Goal: Task Accomplishment & Management: Manage account settings

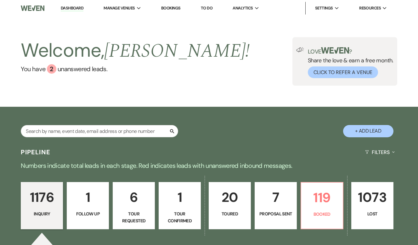
click at [235, 195] on p "20" at bounding box center [230, 197] width 34 height 21
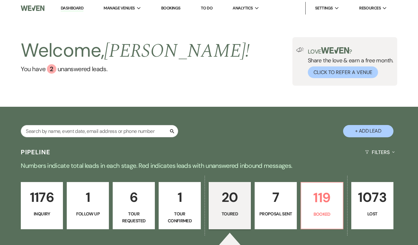
select select "5"
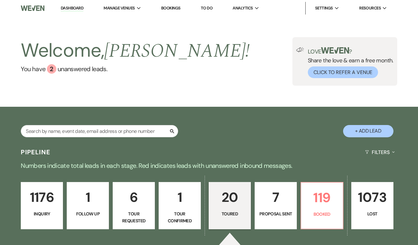
select select "5"
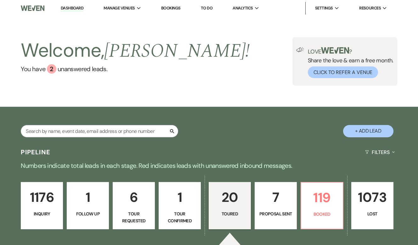
select select "5"
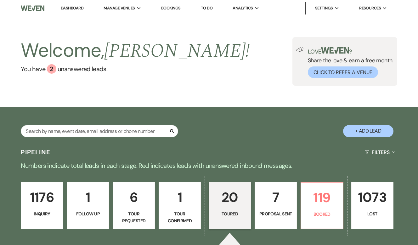
select select "5"
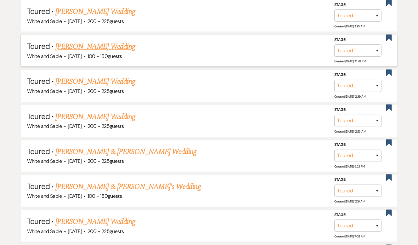
scroll to position [393, 0]
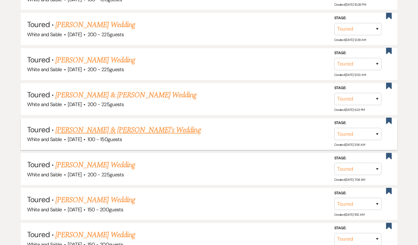
click at [117, 132] on link "[PERSON_NAME] & [PERSON_NAME]'s Wedding" at bounding box center [127, 129] width 145 height 11
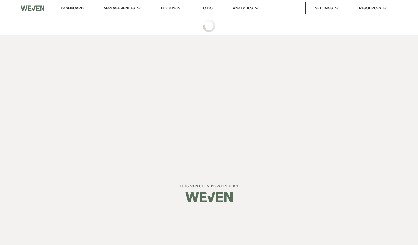
select select "5"
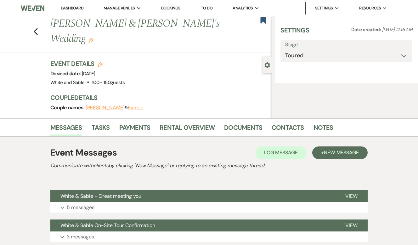
select select "12"
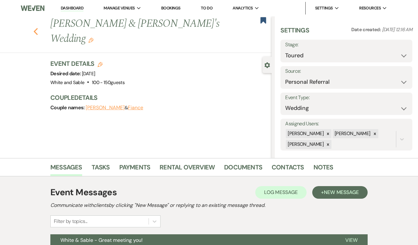
click at [36, 28] on icon "Previous" at bounding box center [35, 32] width 5 height 8
select select "5"
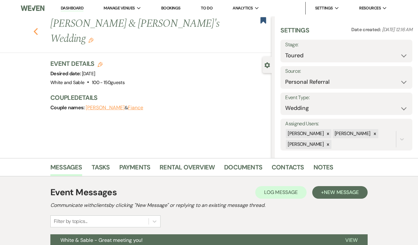
select select "5"
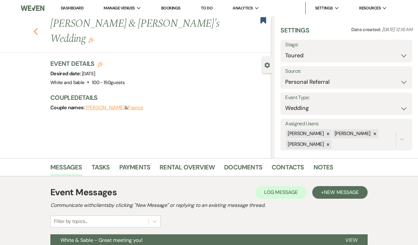
select select "5"
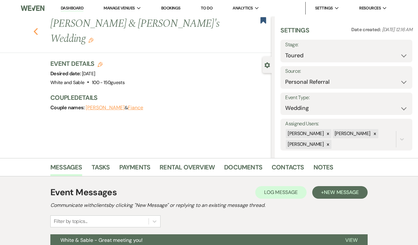
select select "5"
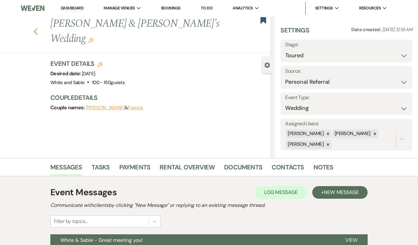
select select "5"
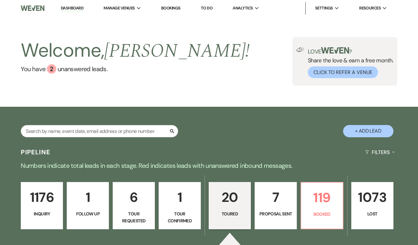
click at [282, 203] on p "7" at bounding box center [276, 197] width 34 height 21
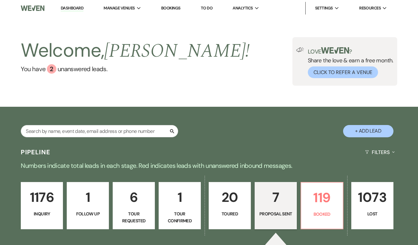
select select "6"
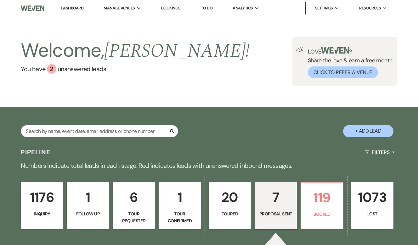
select select "6"
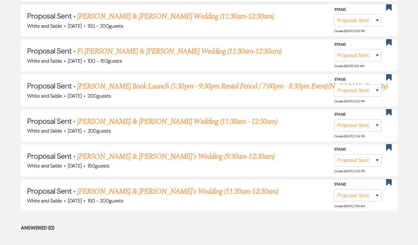
scroll to position [309, 0]
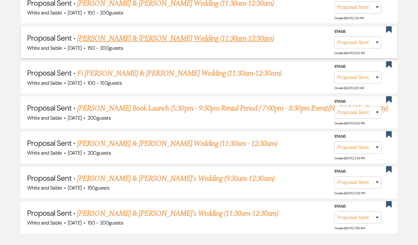
click at [212, 39] on link "[PERSON_NAME] & [PERSON_NAME] Wedding (11:30am-12:30am)" at bounding box center [175, 38] width 197 height 11
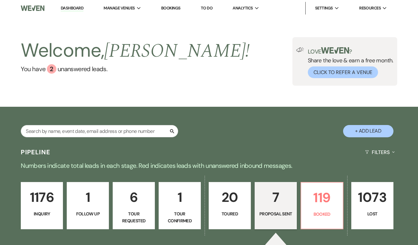
select select "6"
select select "7"
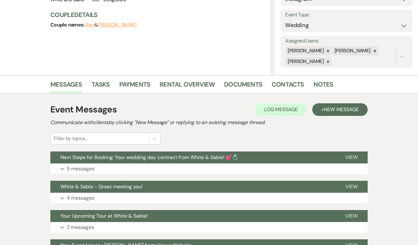
scroll to position [123, 0]
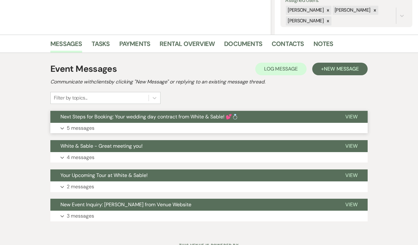
click at [183, 112] on button "Next Steps for Booking: Your wedding day contract from White & Sable! 💕💍" at bounding box center [192, 117] width 285 height 12
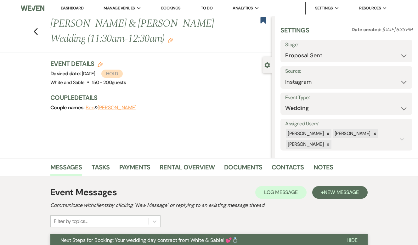
scroll to position [0, 0]
click at [36, 32] on icon "Previous" at bounding box center [35, 32] width 5 height 8
select select "6"
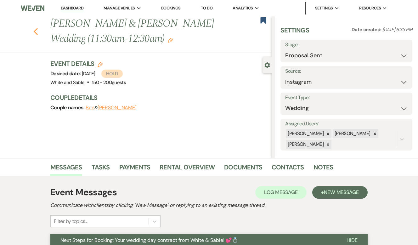
select select "6"
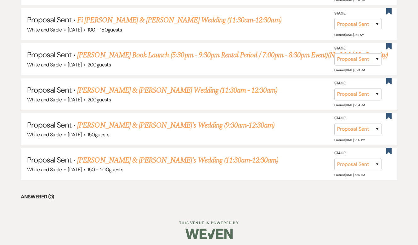
scroll to position [363, 0]
click at [143, 131] on link "[PERSON_NAME] & [PERSON_NAME]'s Wedding (9:30am-12:30am)" at bounding box center [175, 124] width 197 height 11
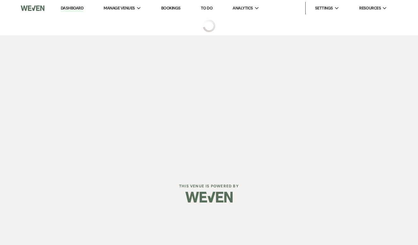
select select "6"
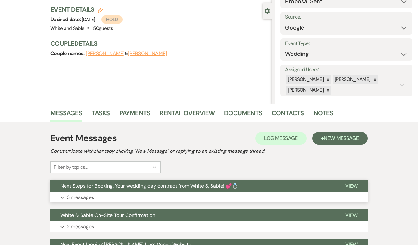
click at [142, 187] on span "Next Steps for Booking: Your wedding day contract from White & Sable! 💕💍" at bounding box center [149, 186] width 178 height 7
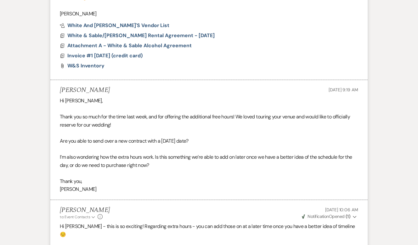
scroll to position [429, 0]
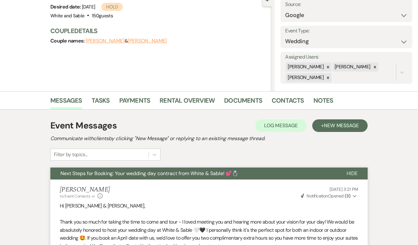
scroll to position [0, 0]
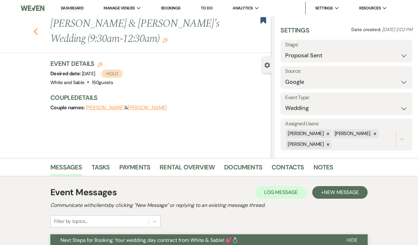
click at [37, 34] on use "button" at bounding box center [36, 31] width 4 height 7
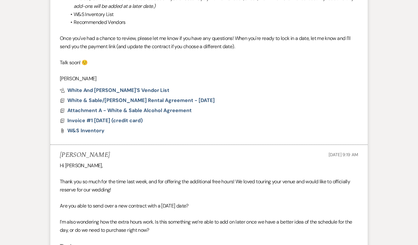
select select "6"
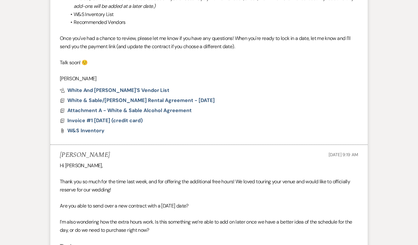
select select "6"
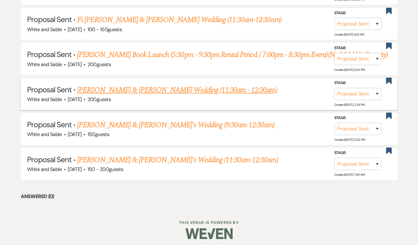
click at [111, 96] on link "[PERSON_NAME] & [PERSON_NAME] Wedding (11:30am - 12:30am)" at bounding box center [177, 89] width 200 height 11
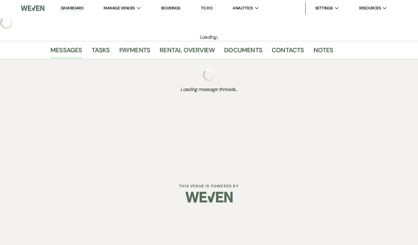
select select "6"
select select "7"
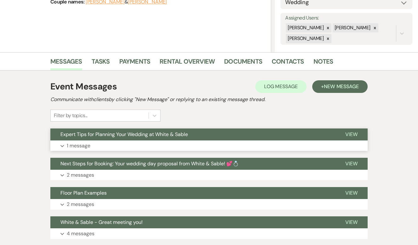
click at [123, 134] on span "Expert Tips for Planning Your Wedding at White & Sable" at bounding box center [123, 134] width 127 height 7
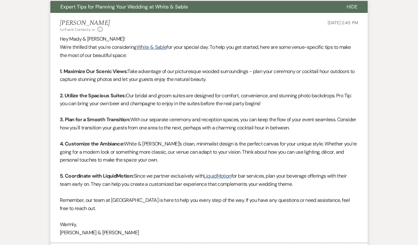
scroll to position [235, 0]
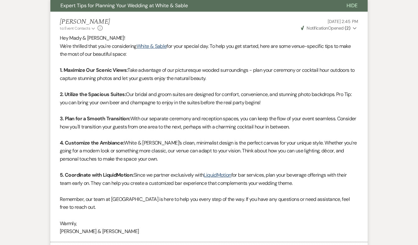
click at [129, 4] on span "Expert Tips for Planning Your Wedding at White & Sable" at bounding box center [123, 5] width 127 height 7
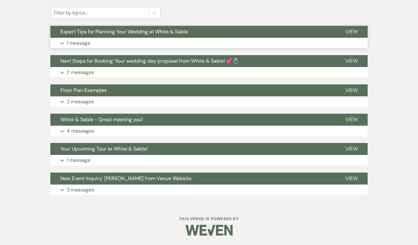
click at [127, 38] on button "Expand 1 message" at bounding box center [208, 43] width 317 height 11
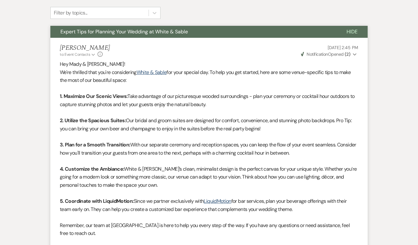
click at [127, 38] on li "[PERSON_NAME] to: Event Contacts Expand Info [DATE] 2:45 PM Weven Check Notific…" at bounding box center [208, 153] width 317 height 230
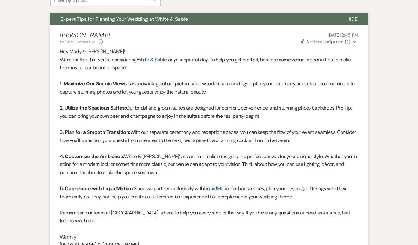
click at [124, 17] on span "Expert Tips for Planning Your Wedding at White & Sable" at bounding box center [123, 19] width 127 height 7
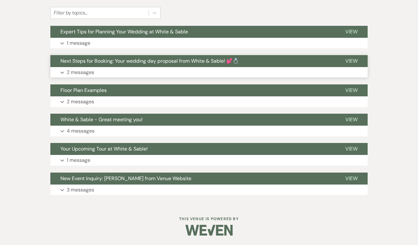
click at [128, 59] on span "Next Steps for Booking: Your wedding day proposal from White & Sable! 💕💍" at bounding box center [149, 61] width 178 height 7
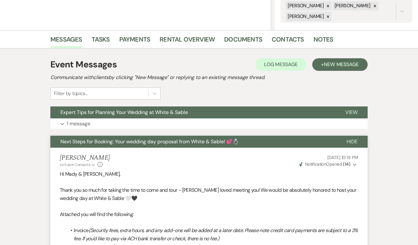
scroll to position [136, 0]
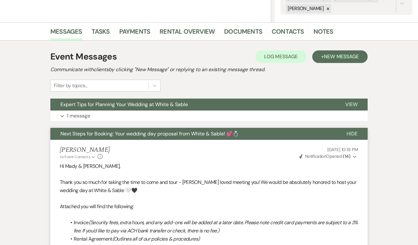
click at [131, 133] on span "Next Steps for Booking: Your wedding day proposal from White & Sable! 💕💍" at bounding box center [149, 133] width 178 height 7
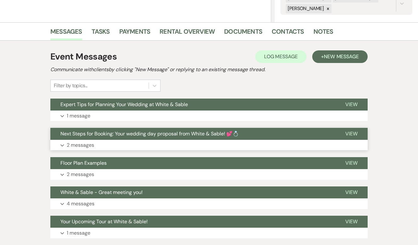
scroll to position [0, 0]
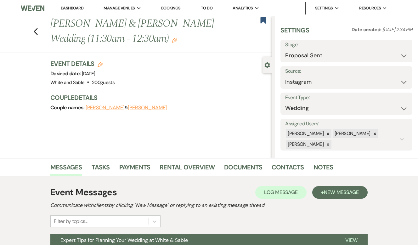
click at [38, 28] on div "Previous [PERSON_NAME] & [PERSON_NAME] Wedding (11:30am - 12:30am) Edit Bookmark" at bounding box center [134, 34] width 275 height 37
click at [35, 30] on use "button" at bounding box center [36, 31] width 4 height 7
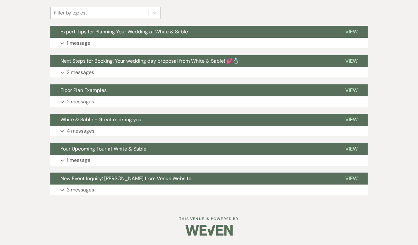
select select "6"
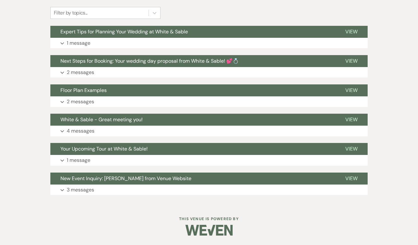
select select "6"
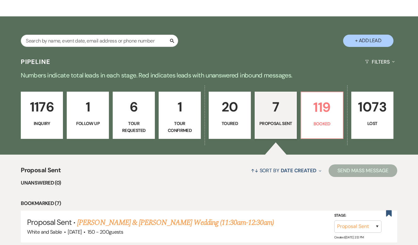
click at [139, 113] on p "6" at bounding box center [134, 106] width 34 height 21
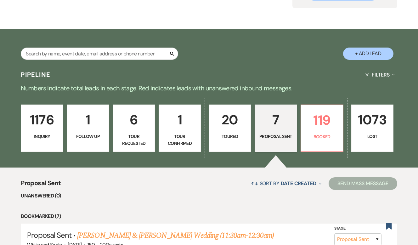
select select "2"
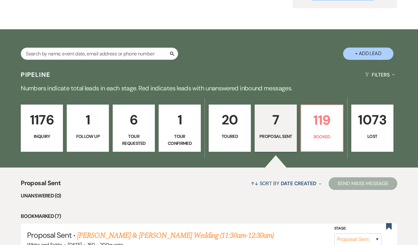
select select "2"
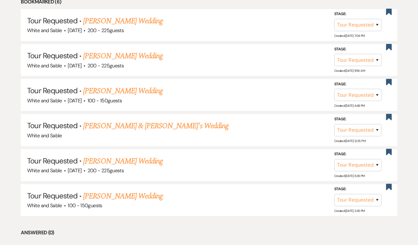
scroll to position [290, 0]
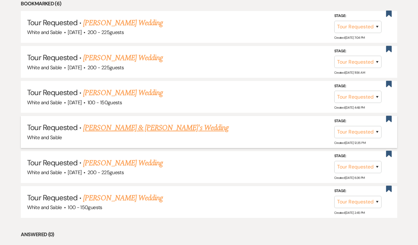
click at [140, 124] on link "[PERSON_NAME] & [PERSON_NAME]'s Wedding" at bounding box center [155, 127] width 145 height 11
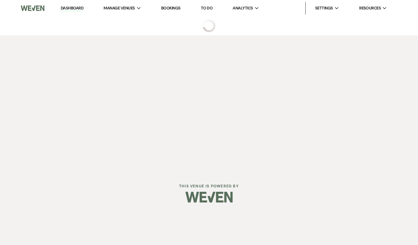
select select "2"
select select "1"
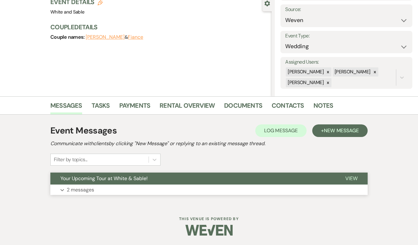
click at [137, 177] on span "Your Upcoming Tour at White & Sable!" at bounding box center [103, 178] width 87 height 7
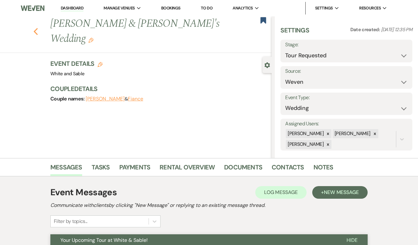
click at [36, 28] on use "button" at bounding box center [36, 31] width 4 height 7
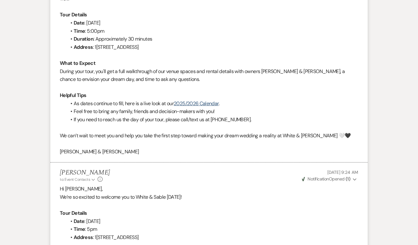
select select "2"
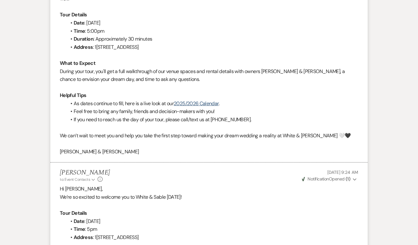
select select "2"
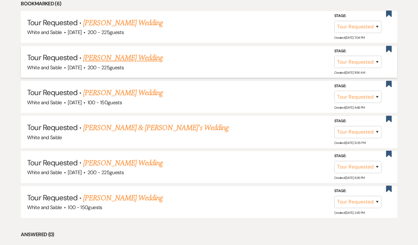
click at [96, 60] on link "[PERSON_NAME] Wedding" at bounding box center [123, 57] width 80 height 11
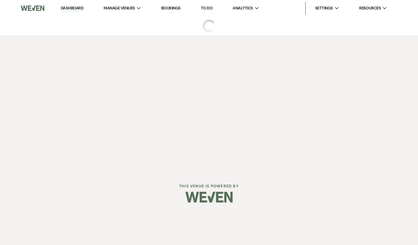
select select "2"
select select "5"
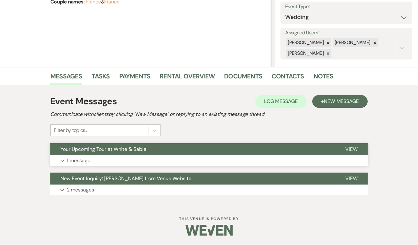
click at [115, 145] on button "Your Upcoming Tour at White & Sable!" at bounding box center [192, 149] width 285 height 12
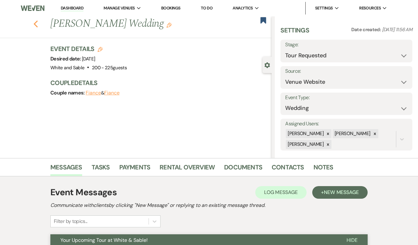
click at [36, 23] on icon "Previous" at bounding box center [35, 24] width 5 height 8
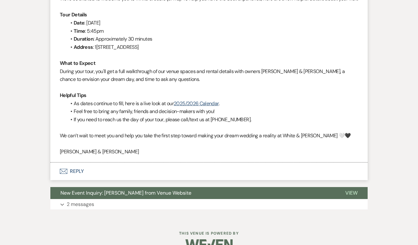
select select "2"
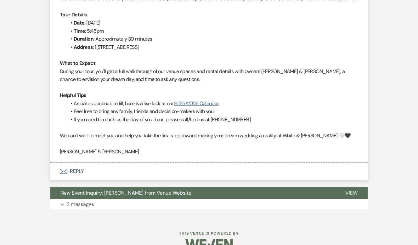
select select "2"
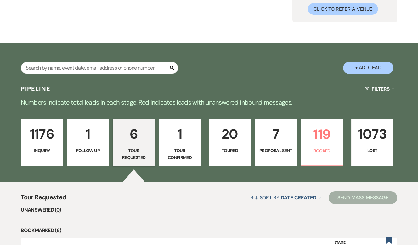
scroll to position [0, 0]
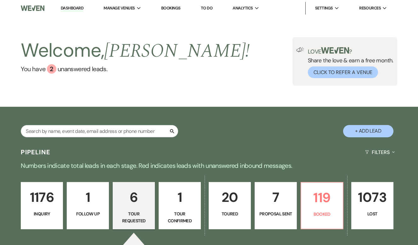
click at [247, 219] on link "20 Toured" at bounding box center [230, 205] width 42 height 47
select select "5"
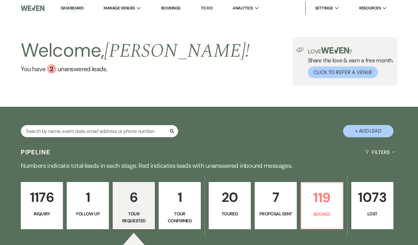
select select "5"
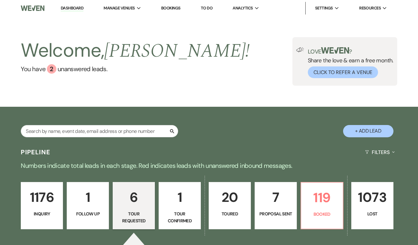
select select "5"
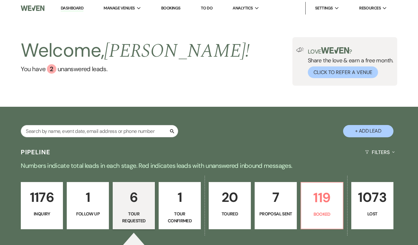
select select "5"
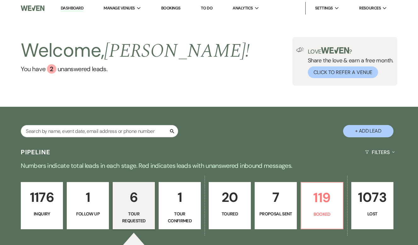
select select "5"
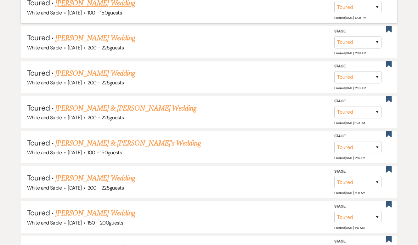
scroll to position [381, 0]
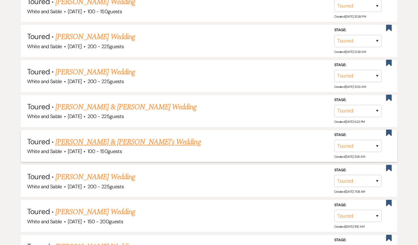
click at [118, 144] on link "[PERSON_NAME] & [PERSON_NAME]'s Wedding" at bounding box center [127, 141] width 145 height 11
select select "5"
select select "12"
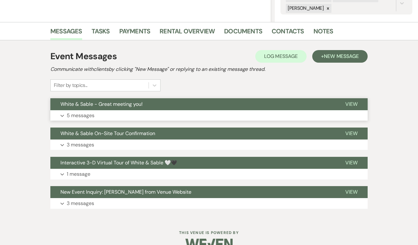
click at [123, 110] on button "White & Sable - Great meeting you!" at bounding box center [192, 104] width 285 height 12
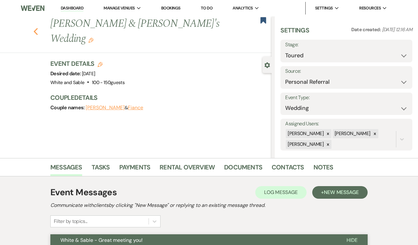
click at [36, 28] on use "button" at bounding box center [36, 31] width 4 height 7
select select "5"
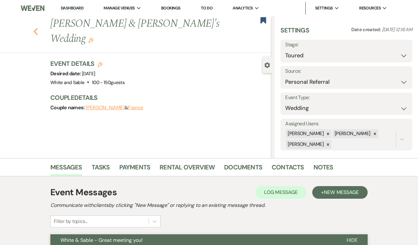
select select "5"
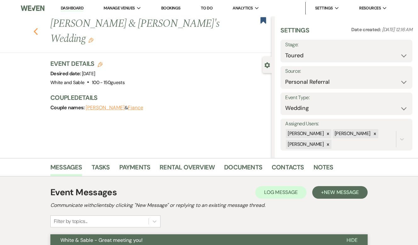
select select "5"
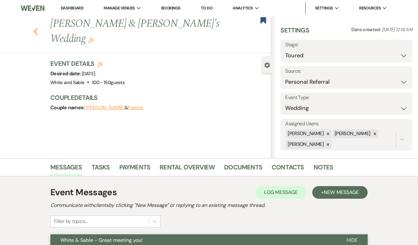
select select "5"
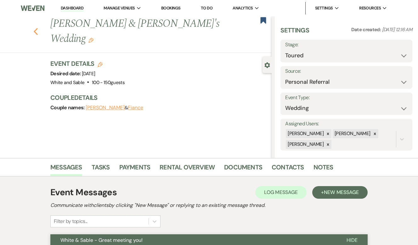
select select "5"
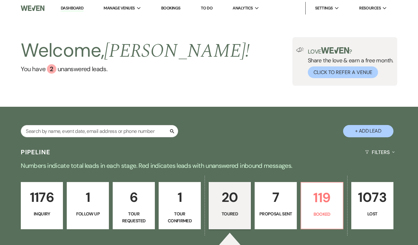
click at [46, 191] on p "1176" at bounding box center [42, 197] width 34 height 21
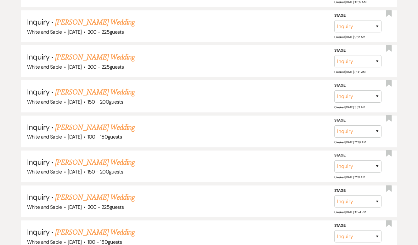
scroll to position [627, 0]
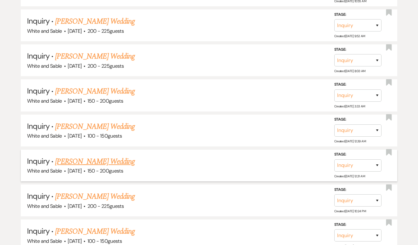
click at [98, 158] on link "[PERSON_NAME] Wedding" at bounding box center [95, 161] width 80 height 11
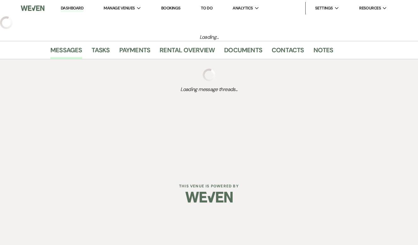
select select "5"
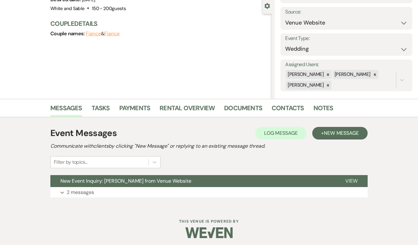
scroll to position [62, 0]
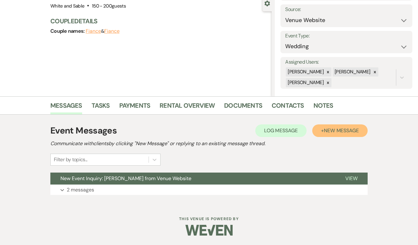
click at [327, 136] on button "+ New Message" at bounding box center [339, 130] width 55 height 13
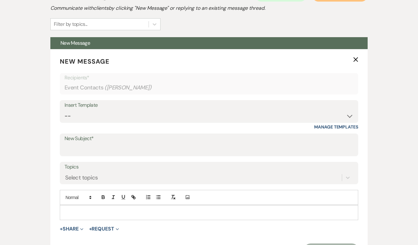
scroll to position [197, 0]
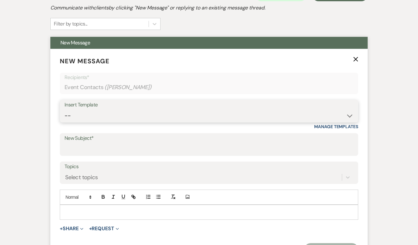
click at [152, 115] on select "-- Inquiry Response (Venue Guide) Schedule - Venue Tour Appt Confirmation Sched…" at bounding box center [209, 116] width 289 height 12
select select "4647"
type input "Your Upcoming Tour at White & Sable!"
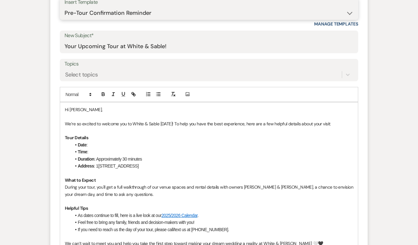
scroll to position [314, 0]
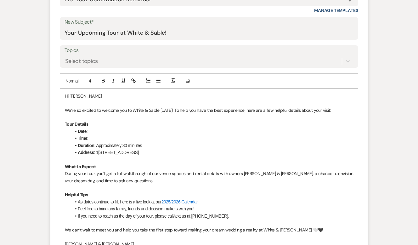
click at [169, 110] on p "We’re so excited to welcome you to White & Sable [DATE]! To help you have the b…" at bounding box center [209, 110] width 288 height 7
click at [99, 132] on li "Date :" at bounding box center [212, 131] width 282 height 7
click at [98, 138] on li "Time :" at bounding box center [212, 138] width 282 height 7
drag, startPoint x: 154, startPoint y: 138, endPoint x: 102, endPoint y: 141, distance: 52.3
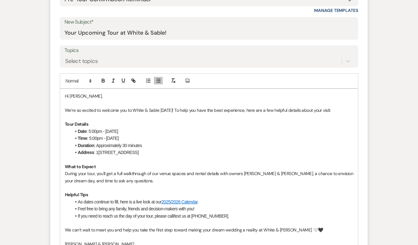
click at [102, 141] on li "Time : 5:00pm - [DATE]" at bounding box center [212, 138] width 282 height 7
drag, startPoint x: 106, startPoint y: 129, endPoint x: 89, endPoint y: 129, distance: 17.3
click at [89, 129] on li "Date : 5:00pm - [DATE]" at bounding box center [212, 131] width 282 height 7
click at [195, 129] on li "Date : [DATE]" at bounding box center [212, 131] width 282 height 7
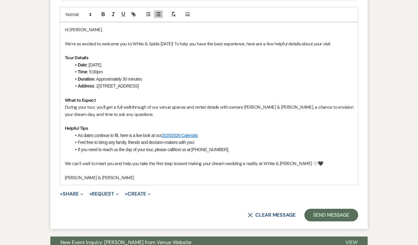
scroll to position [380, 0]
click at [321, 215] on button "Send Message" at bounding box center [331, 214] width 54 height 13
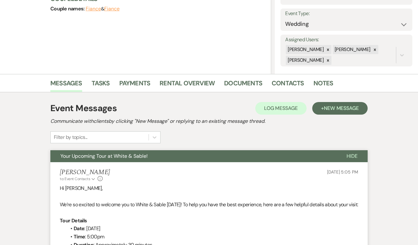
scroll to position [0, 0]
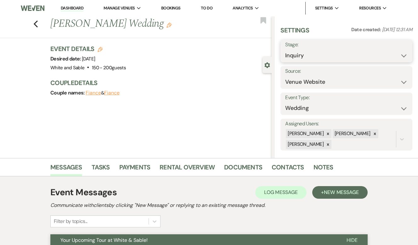
click at [314, 53] on select "Inquiry Follow Up Tour Requested Tour Confirmed Toured Proposal Sent Booked Lost" at bounding box center [346, 55] width 122 height 12
select select "2"
click at [396, 54] on button "Save" at bounding box center [398, 51] width 27 height 13
click at [262, 20] on use "button" at bounding box center [264, 20] width 6 height 6
click at [34, 22] on icon "Previous" at bounding box center [35, 24] width 5 height 8
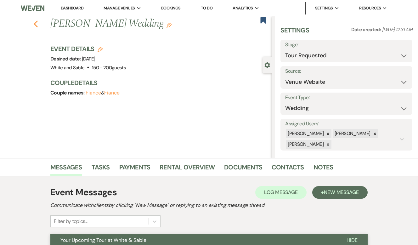
select select "2"
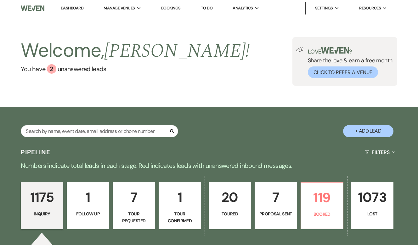
click at [76, 8] on link "Dashboard" at bounding box center [72, 8] width 23 height 6
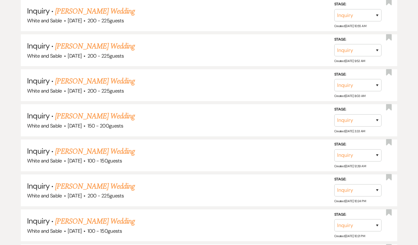
scroll to position [602, 0]
click at [117, 77] on link "[PERSON_NAME] Wedding" at bounding box center [95, 80] width 80 height 11
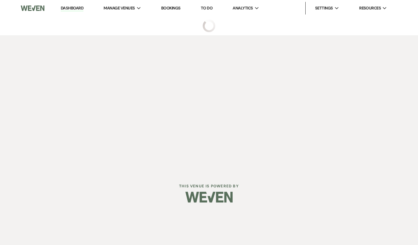
select select "5"
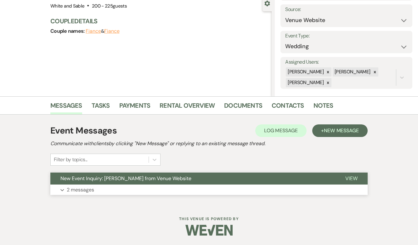
click at [124, 178] on span "New Event Inquiry: [PERSON_NAME] from Venue Website" at bounding box center [125, 178] width 131 height 7
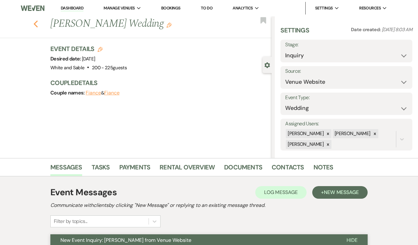
click at [37, 27] on div "Previous [PERSON_NAME] Wedding Edit Bookmark" at bounding box center [134, 27] width 275 height 22
click at [35, 21] on icon "Previous" at bounding box center [35, 24] width 5 height 8
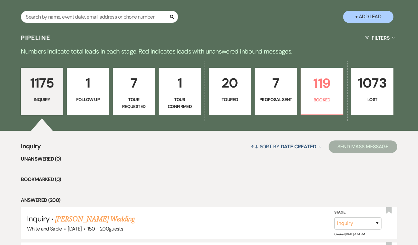
scroll to position [105, 0]
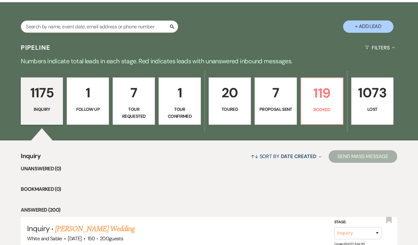
click at [141, 119] on p "Tour Requested" at bounding box center [134, 113] width 34 height 14
select select "2"
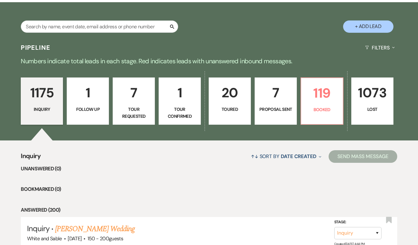
select select "2"
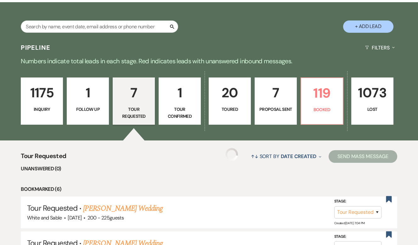
select select "2"
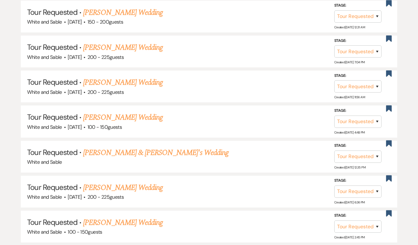
scroll to position [323, 0]
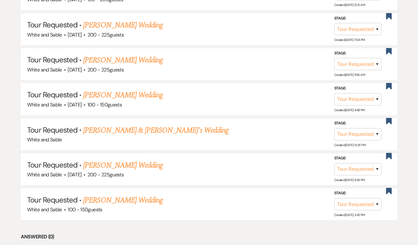
click at [139, 132] on link "[PERSON_NAME] & [PERSON_NAME]'s Wedding" at bounding box center [155, 130] width 145 height 11
select select "2"
select select "1"
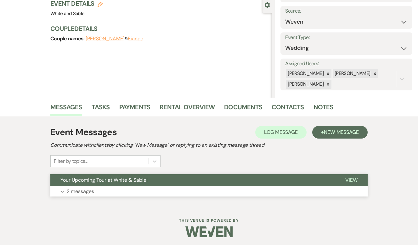
click at [131, 179] on span "Your Upcoming Tour at White & Sable!" at bounding box center [103, 180] width 87 height 7
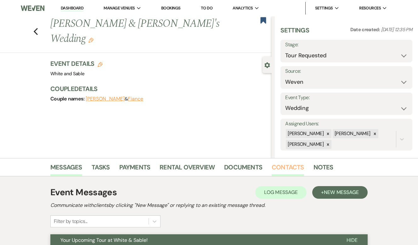
click at [285, 168] on link "Contacts" at bounding box center [288, 169] width 32 height 14
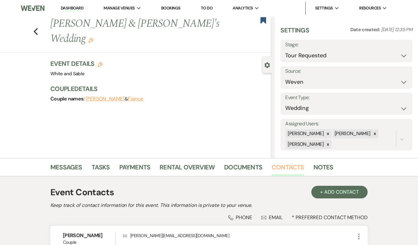
scroll to position [63, 0]
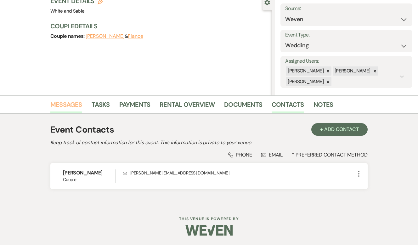
click at [69, 102] on link "Messages" at bounding box center [66, 106] width 32 height 14
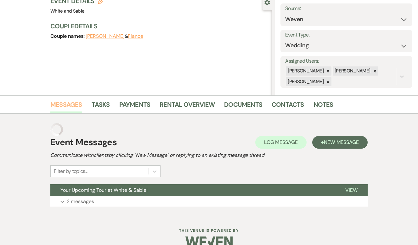
scroll to position [62, 0]
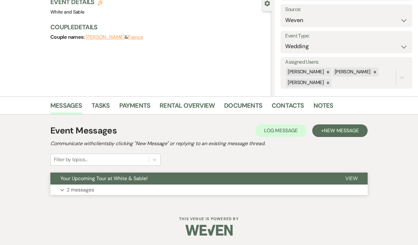
click at [123, 182] on button "Your Upcoming Tour at White & Sable!" at bounding box center [192, 178] width 285 height 12
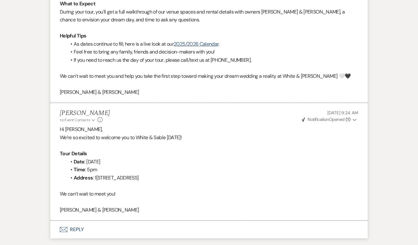
scroll to position [350, 0]
click at [111, 228] on button "Envelope Reply" at bounding box center [208, 229] width 317 height 18
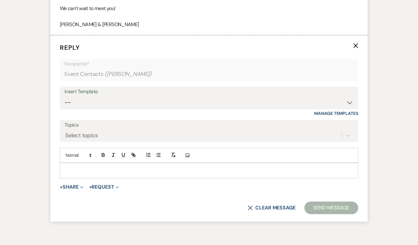
scroll to position [541, 0]
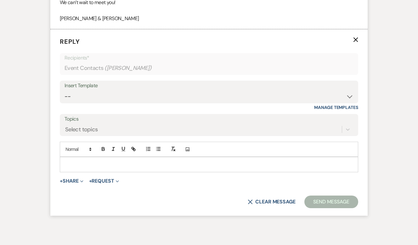
click at [108, 165] on p at bounding box center [209, 164] width 288 height 7
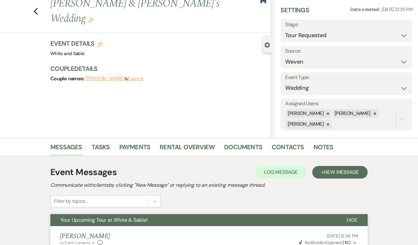
scroll to position [0, 0]
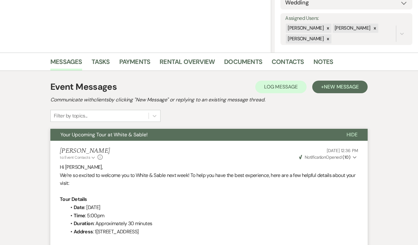
click at [156, 139] on button "Your Upcoming Tour at White & Sable!" at bounding box center [193, 135] width 286 height 12
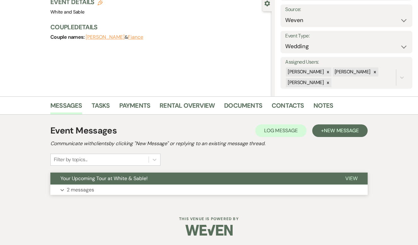
click at [153, 183] on button "Your Upcoming Tour at White & Sable!" at bounding box center [192, 178] width 285 height 12
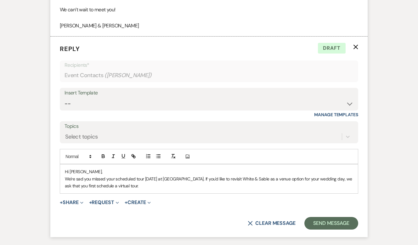
scroll to position [543, 0]
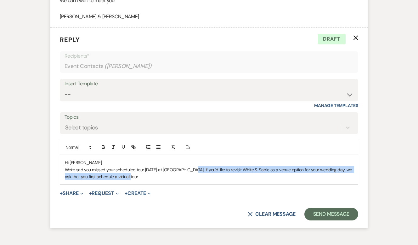
drag, startPoint x: 167, startPoint y: 176, endPoint x: 190, endPoint y: 170, distance: 24.1
click at [190, 170] on p "We're sad you missed your scheduled tour [DATE] at [GEOGRAPHIC_DATA]. If you'd …" at bounding box center [209, 173] width 288 height 14
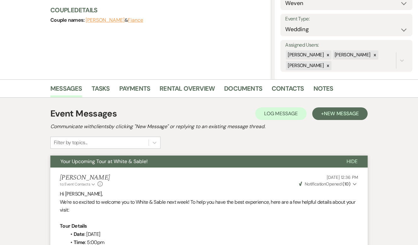
scroll to position [0, 0]
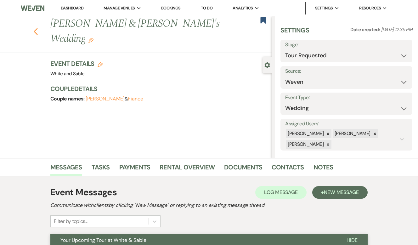
click at [36, 28] on use "button" at bounding box center [36, 31] width 4 height 7
select select "2"
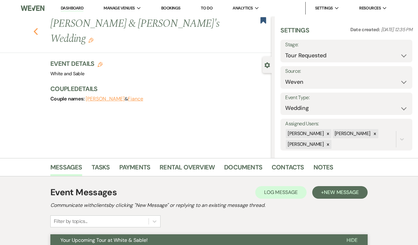
select select "2"
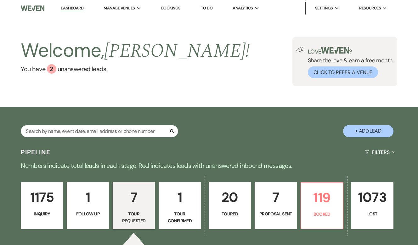
click at [89, 138] on div "Search" at bounding box center [99, 133] width 157 height 17
click at [82, 132] on input "text" at bounding box center [99, 131] width 157 height 12
type input "[PERSON_NAME]"
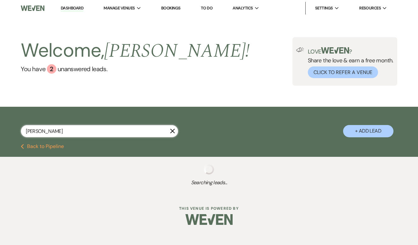
select select "2"
select select "8"
select select "6"
select select "8"
select select "7"
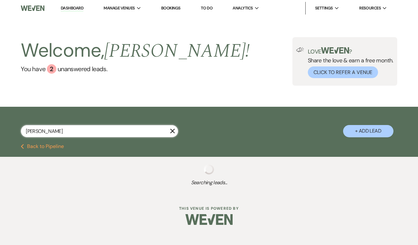
select select "8"
select select "4"
select select "8"
select select "5"
select select "8"
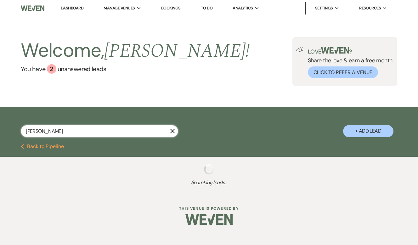
select select "4"
select select "8"
select select "6"
select select "8"
select select "5"
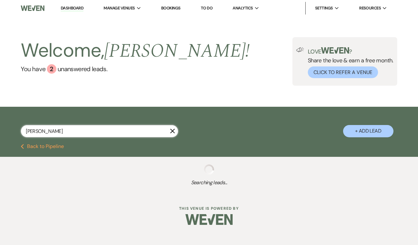
select select "8"
select select "2"
select select "8"
select select "2"
select select "8"
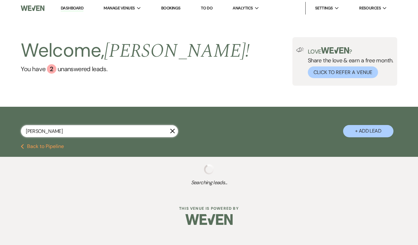
select select "2"
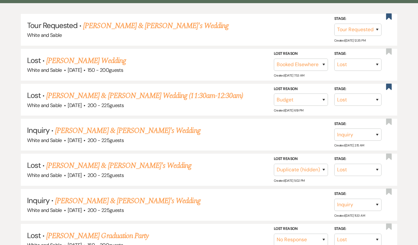
scroll to position [154, 0]
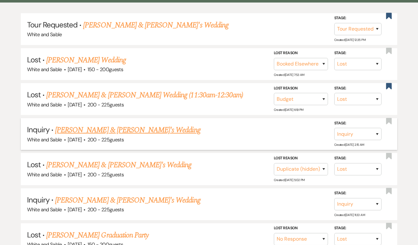
click at [107, 131] on link "[PERSON_NAME] & [PERSON_NAME]'s Wedding" at bounding box center [127, 129] width 145 height 11
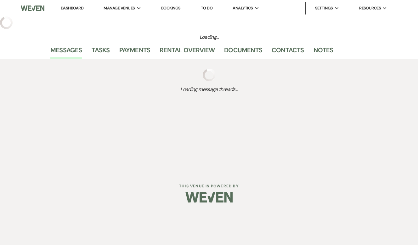
select select "6"
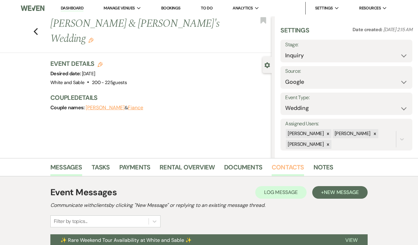
click at [276, 167] on link "Contacts" at bounding box center [288, 169] width 32 height 14
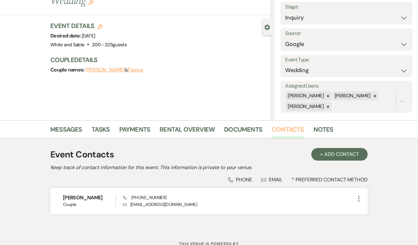
scroll to position [63, 0]
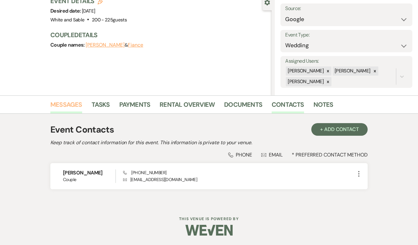
click at [71, 104] on link "Messages" at bounding box center [66, 106] width 32 height 14
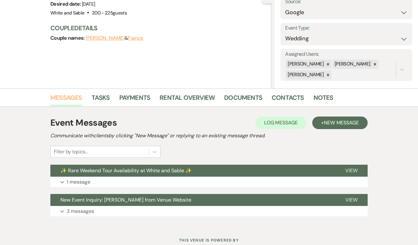
scroll to position [75, 0]
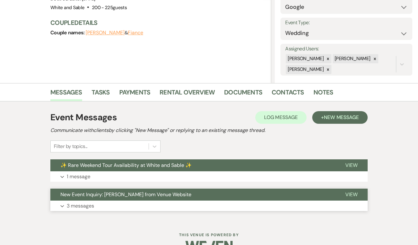
click at [143, 196] on span "New Event Inquiry: [PERSON_NAME] from Venue Website" at bounding box center [125, 194] width 131 height 7
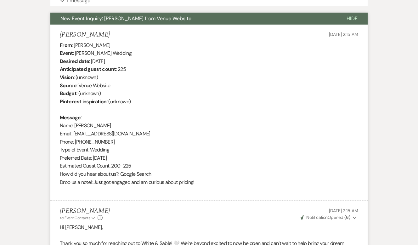
scroll to position [243, 0]
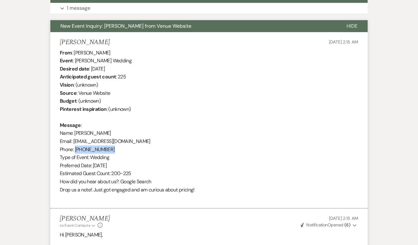
drag, startPoint x: 114, startPoint y: 150, endPoint x: 76, endPoint y: 150, distance: 37.8
click at [76, 150] on div "From : [PERSON_NAME] Event : [PERSON_NAME] Wedding Desired date : [DATE] Antici…" at bounding box center [209, 125] width 298 height 153
copy div "[PHONE_NUMBER]"
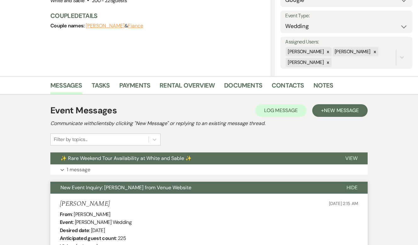
scroll to position [0, 0]
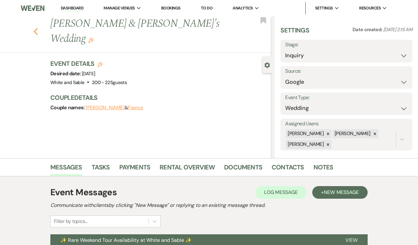
click at [36, 28] on use "button" at bounding box center [36, 31] width 4 height 7
select select "2"
select select "8"
select select "6"
select select "8"
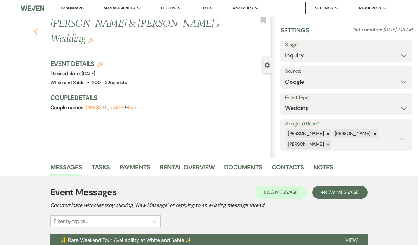
select select "7"
select select "8"
select select "4"
select select "8"
select select "5"
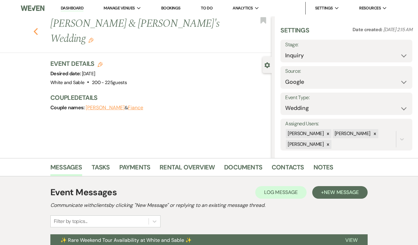
select select "8"
select select "4"
select select "8"
select select "6"
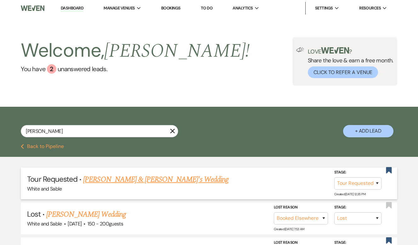
click at [121, 181] on link "[PERSON_NAME] & [PERSON_NAME]'s Wedding" at bounding box center [155, 179] width 145 height 11
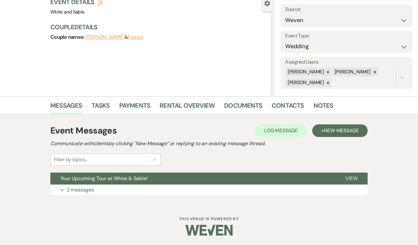
click at [140, 183] on button "Your Upcoming Tour at White & Sable!" at bounding box center [192, 178] width 285 height 12
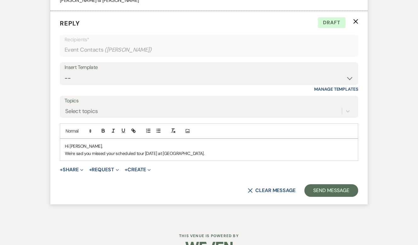
scroll to position [576, 0]
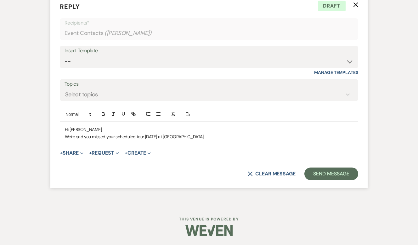
click at [205, 133] on p "We're sad you missed your scheduled tour [DATE] at [GEOGRAPHIC_DATA]." at bounding box center [209, 136] width 288 height 7
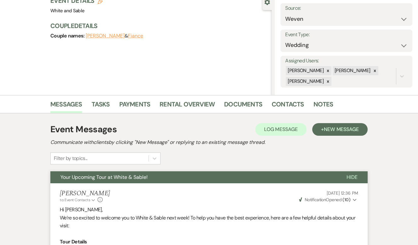
scroll to position [0, 0]
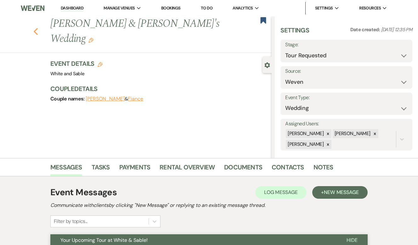
click at [38, 28] on icon "Previous" at bounding box center [35, 32] width 5 height 8
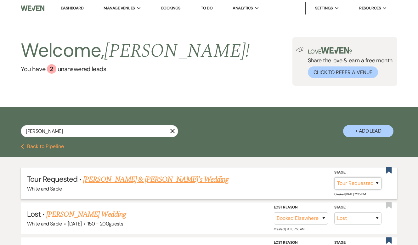
click at [378, 182] on select "Inquiry Follow Up Tour Requested Tour Confirmed Toured Proposal Sent Booked Lost" at bounding box center [357, 183] width 47 height 12
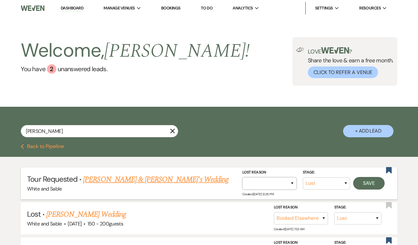
click at [283, 184] on select "Booked Elsewhere Budget Date Unavailable No Response Not a Good Match Capacity …" at bounding box center [269, 183] width 54 height 12
click at [266, 184] on input "Other" at bounding box center [266, 183] width 65 height 12
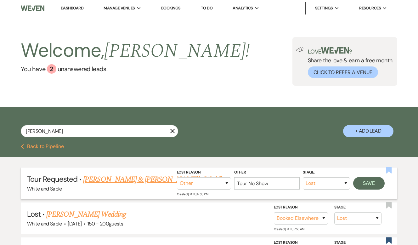
click at [388, 170] on use "button" at bounding box center [389, 170] width 6 height 6
click at [374, 184] on button "Save" at bounding box center [368, 183] width 31 height 13
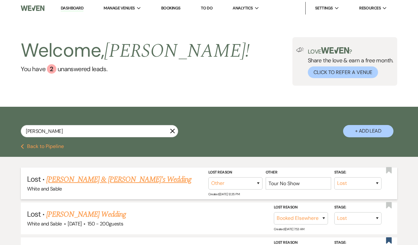
click at [66, 8] on link "Dashboard" at bounding box center [72, 8] width 23 height 6
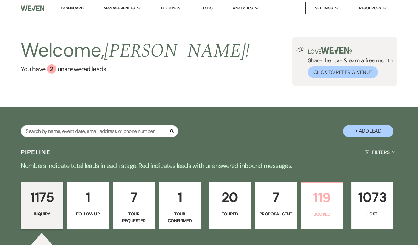
click at [323, 201] on p "119" at bounding box center [322, 197] width 34 height 21
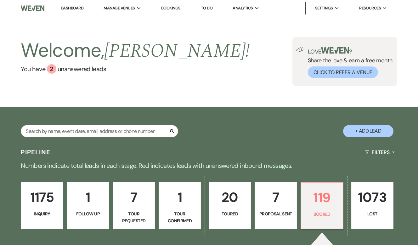
click at [49, 200] on p "1175" at bounding box center [42, 197] width 34 height 21
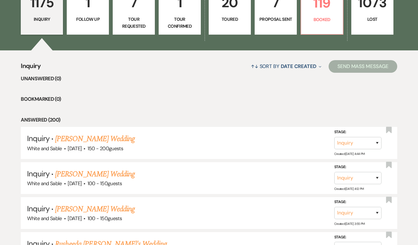
scroll to position [195, 0]
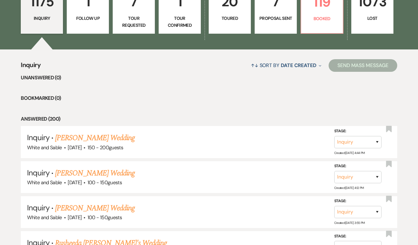
click at [140, 23] on p "Tour Requested" at bounding box center [134, 22] width 34 height 14
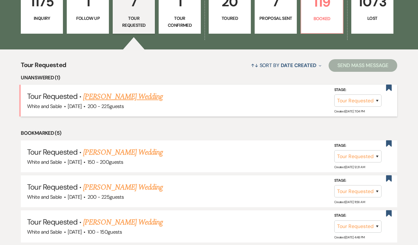
click at [134, 95] on link "[PERSON_NAME] Wedding" at bounding box center [123, 96] width 80 height 11
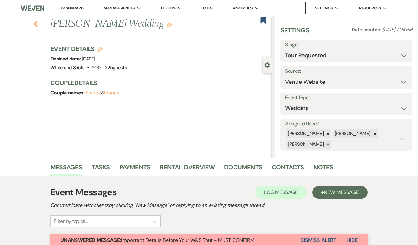
click at [37, 22] on icon "Previous" at bounding box center [35, 24] width 5 height 8
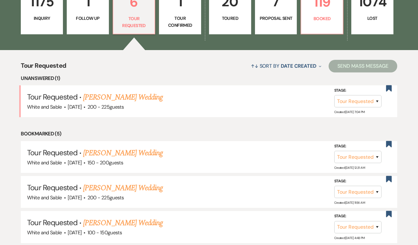
click at [51, 30] on link "1175 Inquiry" at bounding box center [42, 10] width 42 height 48
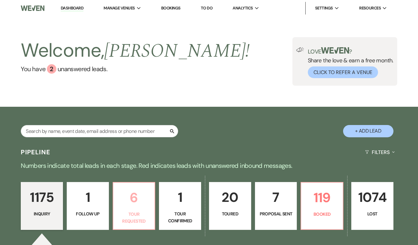
click at [135, 188] on p "6" at bounding box center [134, 197] width 34 height 21
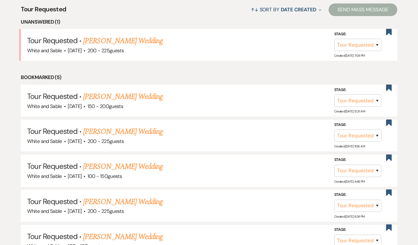
scroll to position [254, 0]
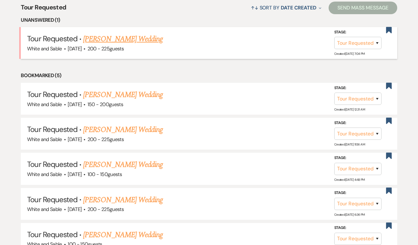
click at [124, 40] on link "[PERSON_NAME] Wedding" at bounding box center [123, 38] width 80 height 11
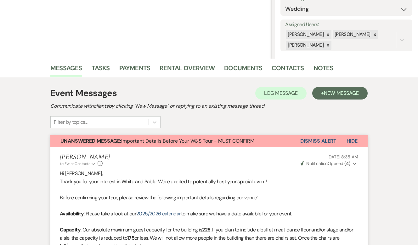
scroll to position [83, 0]
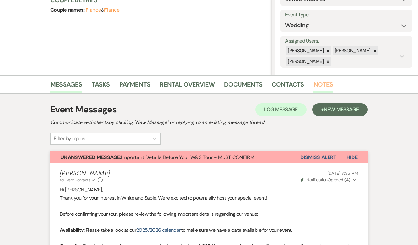
click at [316, 87] on link "Notes" at bounding box center [324, 86] width 20 height 14
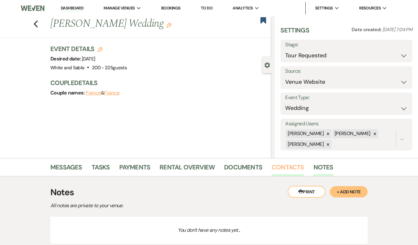
click at [293, 164] on link "Contacts" at bounding box center [288, 169] width 32 height 14
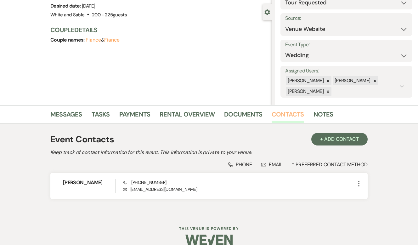
scroll to position [63, 0]
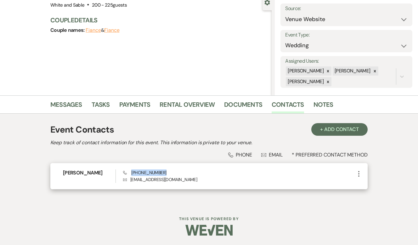
drag, startPoint x: 166, startPoint y: 173, endPoint x: 131, endPoint y: 172, distance: 34.3
click at [131, 172] on div "Phone [PHONE_NUMBER] Envelope [EMAIL_ADDRESS][DOMAIN_NAME]" at bounding box center [239, 176] width 232 height 14
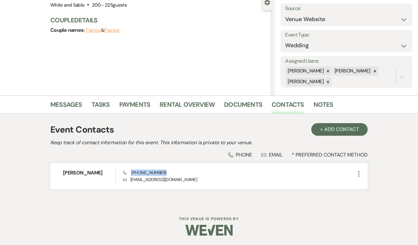
copy span "[PHONE_NUMBER]"
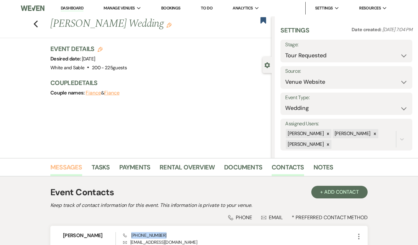
click at [77, 168] on link "Messages" at bounding box center [66, 169] width 32 height 14
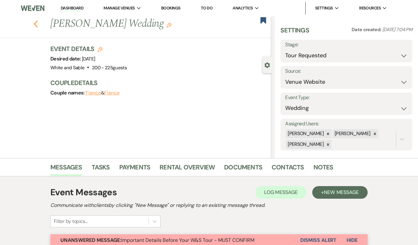
click at [36, 24] on icon "Previous" at bounding box center [35, 24] width 5 height 8
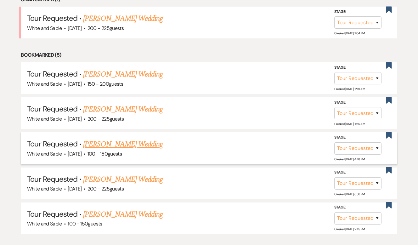
scroll to position [275, 0]
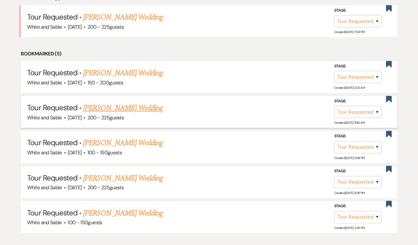
click at [121, 109] on link "[PERSON_NAME] Wedding" at bounding box center [123, 107] width 80 height 11
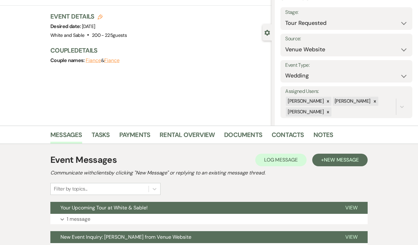
scroll to position [57, 0]
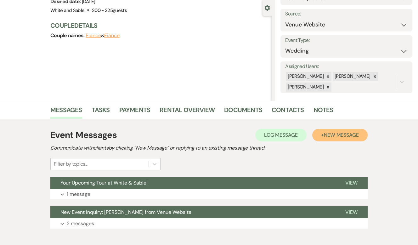
click at [345, 135] on span "New Message" at bounding box center [341, 135] width 35 height 7
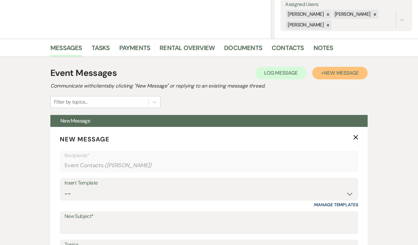
scroll to position [155, 0]
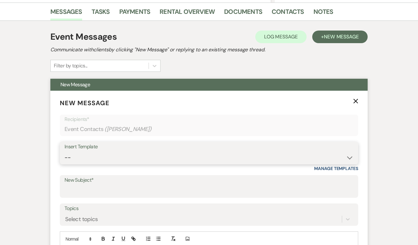
click at [134, 163] on select "-- Inquiry Response (Venue Guide) Schedule - Venue Tour Appt Confirmation Sched…" at bounding box center [209, 157] width 289 height 12
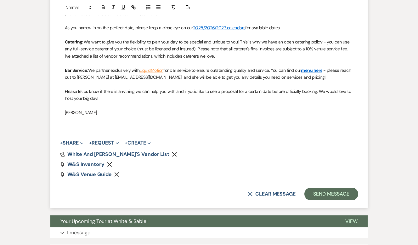
scroll to position [425, 0]
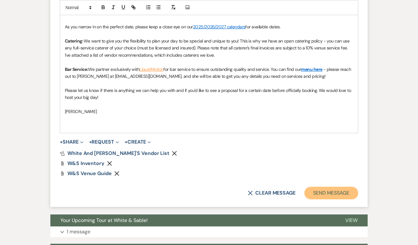
click at [331, 197] on button "Send Message" at bounding box center [331, 193] width 54 height 13
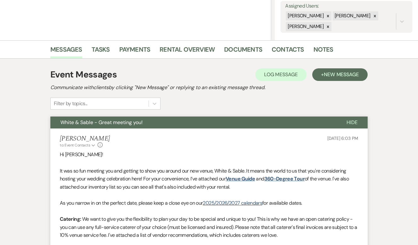
scroll to position [0, 0]
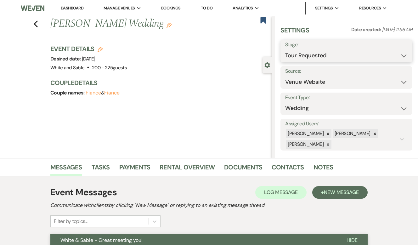
click at [306, 54] on select "Inquiry Follow Up Tour Requested Tour Confirmed Toured Proposal Sent Booked Lost" at bounding box center [346, 55] width 122 height 12
click at [402, 53] on button "Save" at bounding box center [398, 51] width 27 height 13
click at [34, 23] on icon "Previous" at bounding box center [35, 24] width 5 height 8
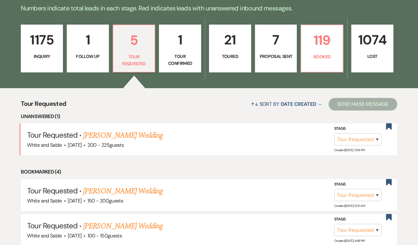
scroll to position [156, 0]
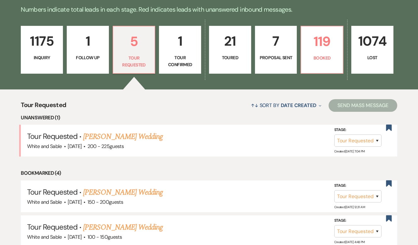
click at [48, 56] on p "Inquiry" at bounding box center [42, 57] width 34 height 7
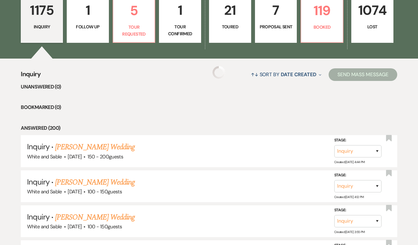
scroll to position [212, 0]
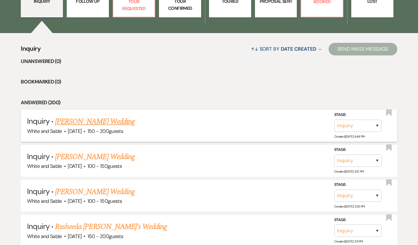
click at [99, 122] on link "[PERSON_NAME] Wedding" at bounding box center [95, 121] width 80 height 11
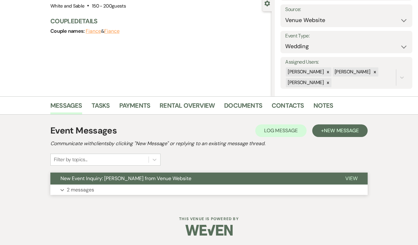
click at [102, 188] on button "Expand 2 messages" at bounding box center [208, 189] width 317 height 11
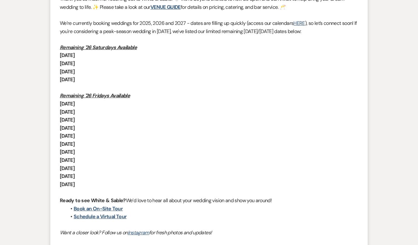
scroll to position [480, 0]
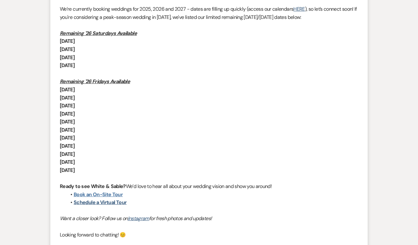
click at [106, 196] on link "Book an On-Site Tour" at bounding box center [98, 194] width 49 height 7
click at [105, 201] on link "Schedule a Virtual Tour" at bounding box center [100, 202] width 53 height 7
